Goal: Task Accomplishment & Management: Use online tool/utility

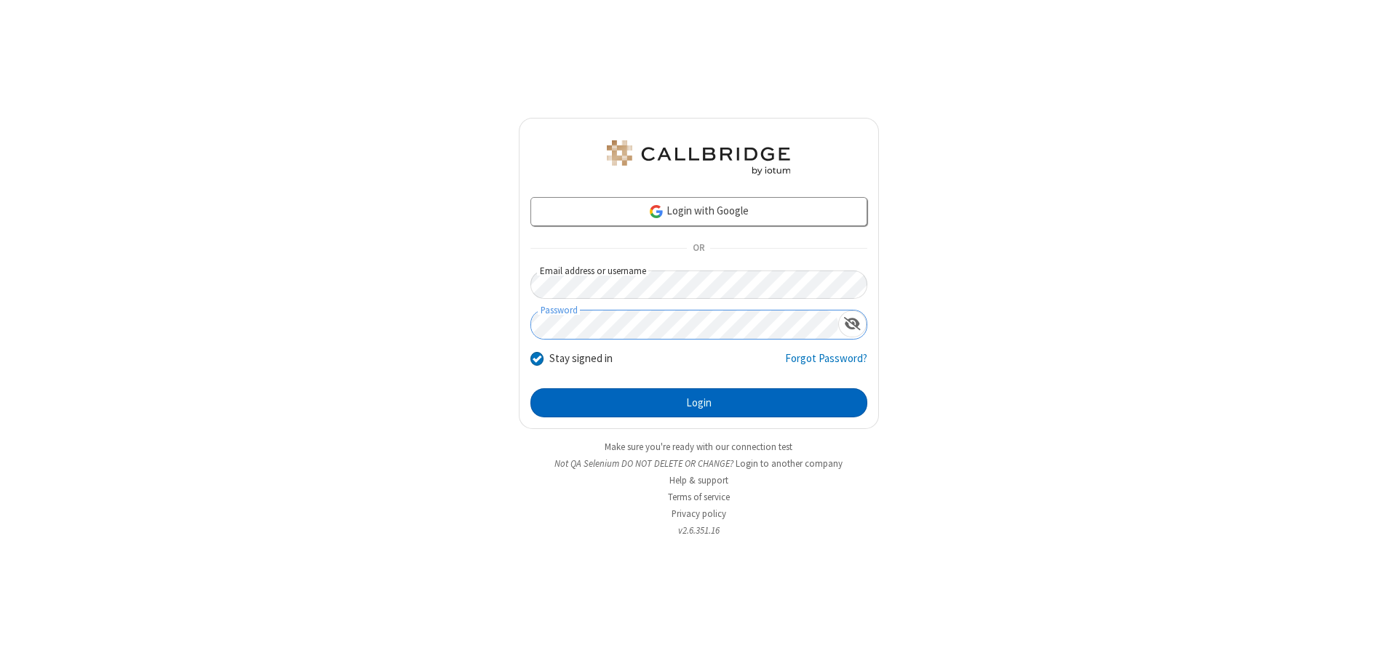
click at [698, 403] on button "Login" at bounding box center [698, 403] width 337 height 29
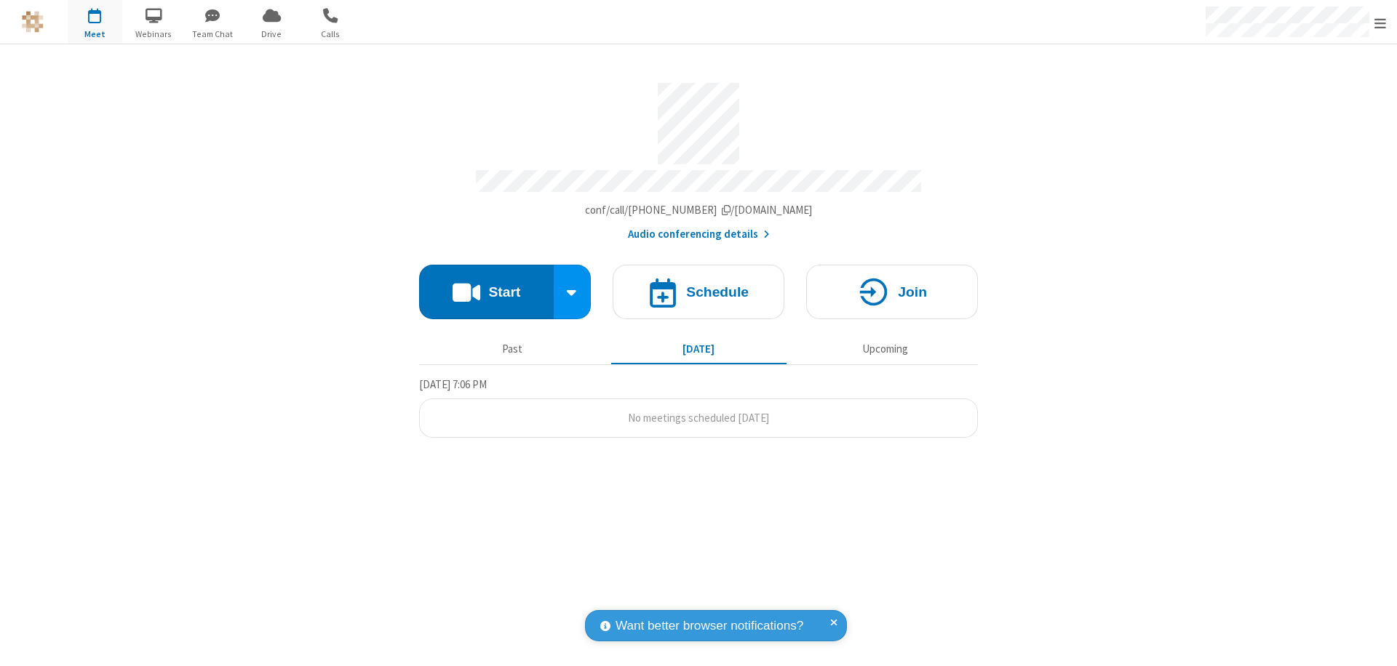
click at [486, 285] on button "Start" at bounding box center [486, 292] width 135 height 55
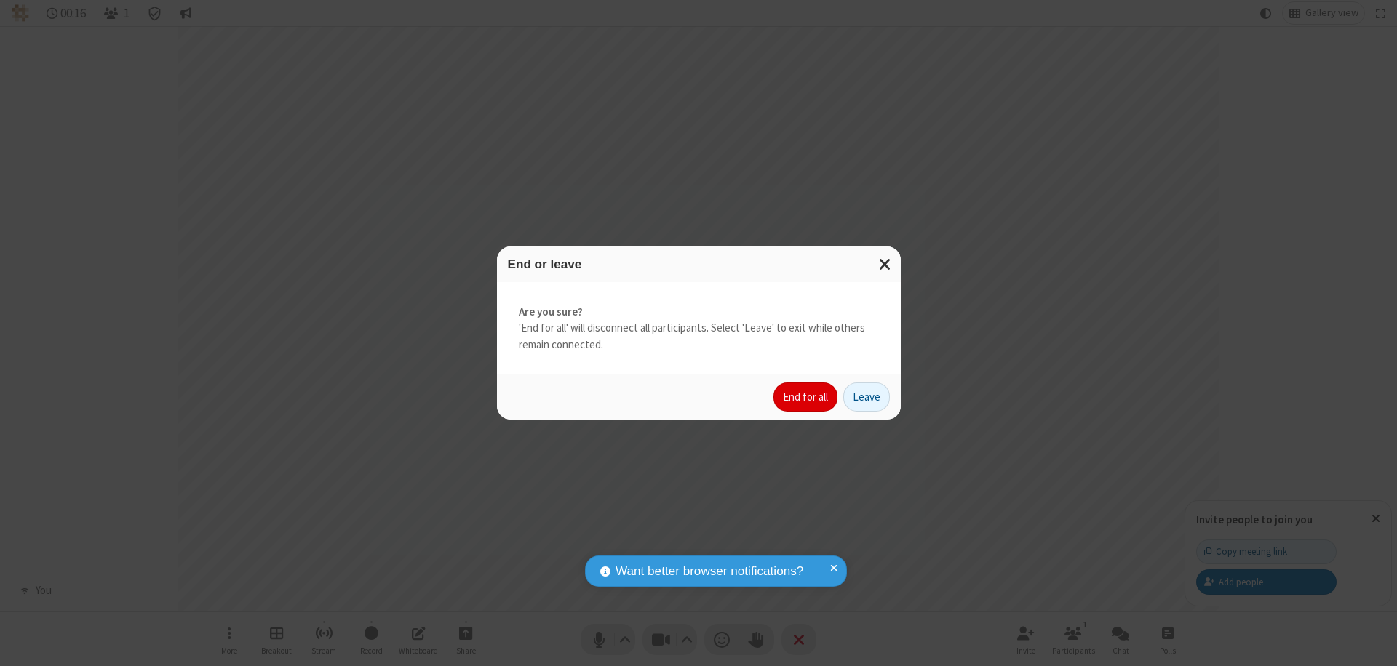
click at [806, 397] on button "End for all" at bounding box center [805, 397] width 64 height 29
